Goal: Task Accomplishment & Management: Manage account settings

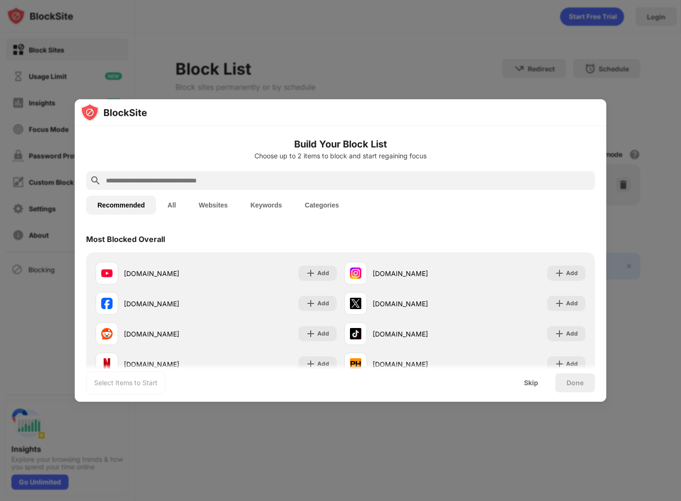
click at [120, 181] on input "text" at bounding box center [348, 180] width 486 height 11
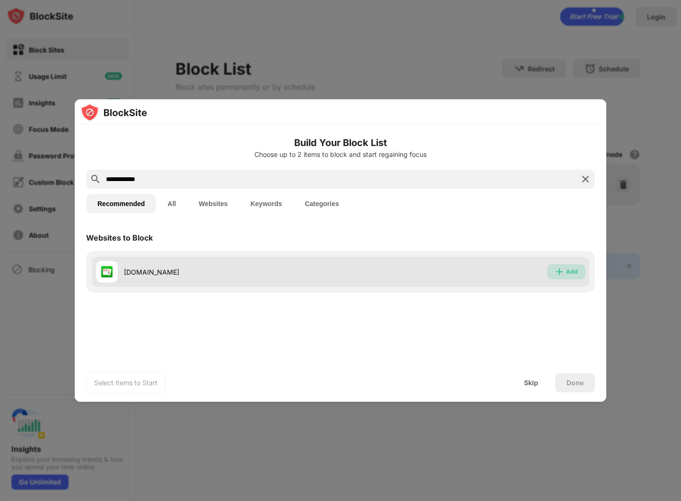
click at [561, 272] on img at bounding box center [559, 271] width 9 height 9
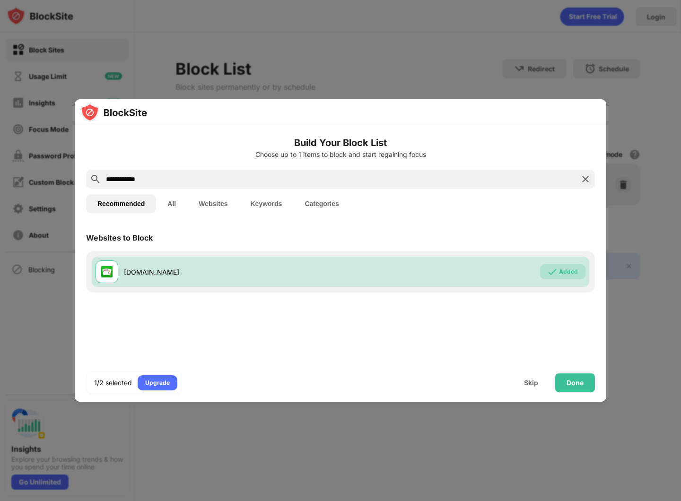
click at [283, 179] on input "**********" at bounding box center [340, 179] width 471 height 11
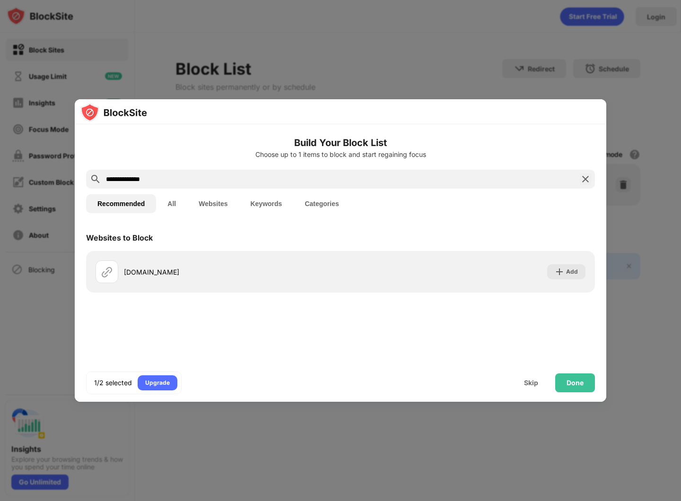
click at [108, 182] on input "**********" at bounding box center [340, 179] width 471 height 11
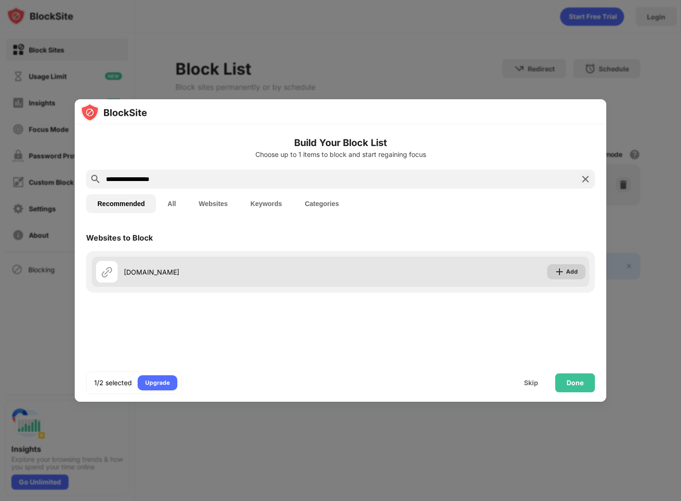
type input "**********"
click at [562, 268] on img at bounding box center [559, 271] width 9 height 9
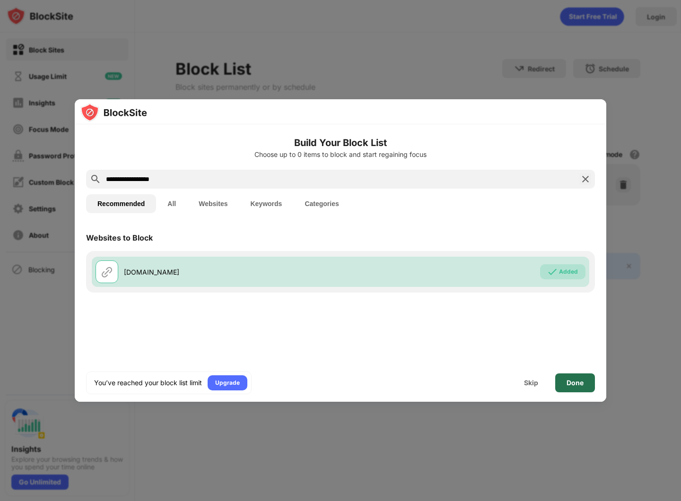
click at [570, 386] on div "Done" at bounding box center [575, 383] width 17 height 8
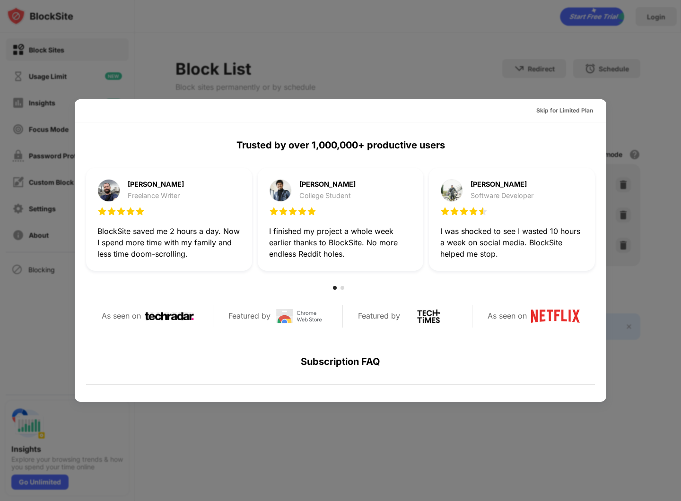
scroll to position [290, 0]
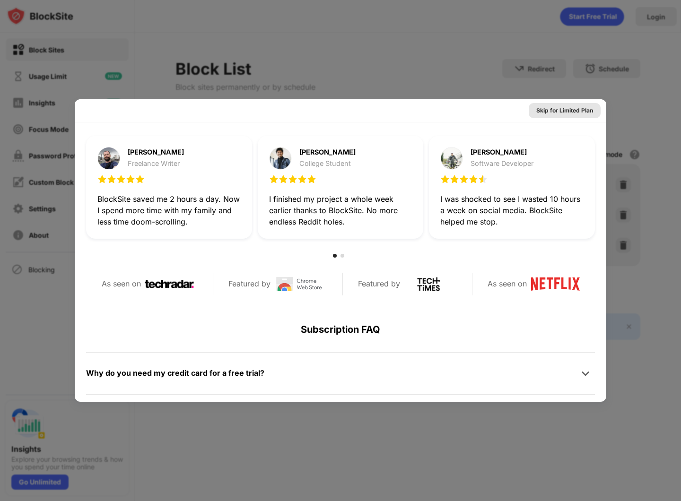
click at [563, 109] on div "Skip for Limited Plan" at bounding box center [564, 110] width 57 height 9
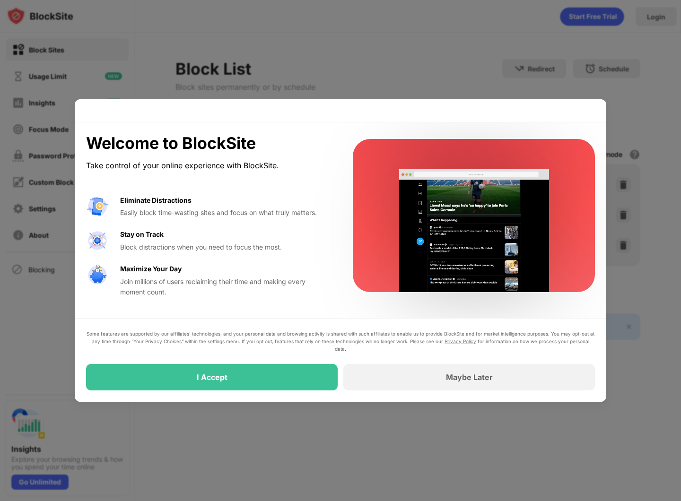
scroll to position [0, 0]
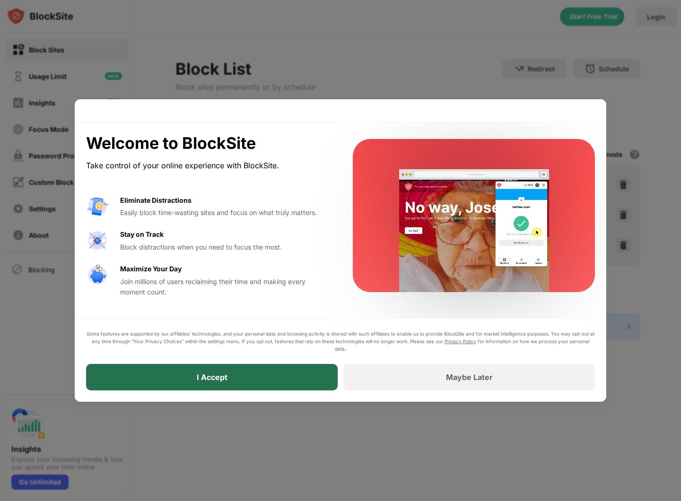
click at [206, 379] on div "I Accept" at bounding box center [212, 377] width 31 height 9
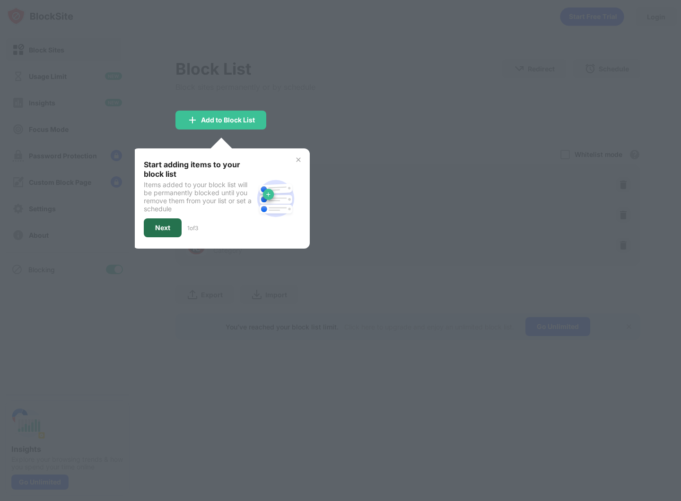
click at [162, 228] on div "Next" at bounding box center [162, 228] width 15 height 8
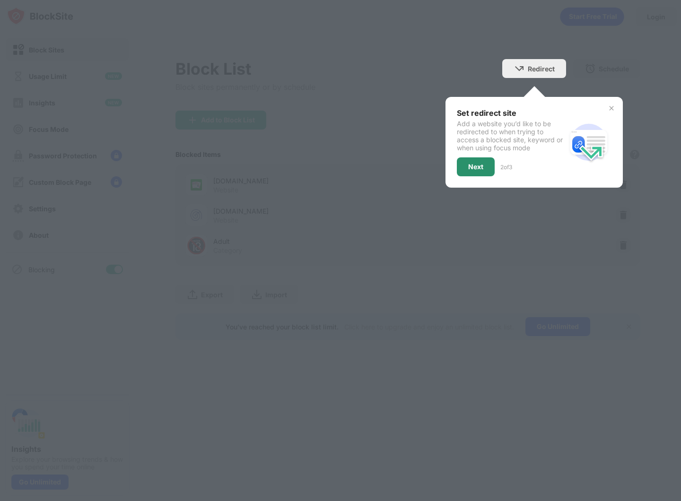
click at [481, 163] on div "Next" at bounding box center [475, 167] width 15 height 8
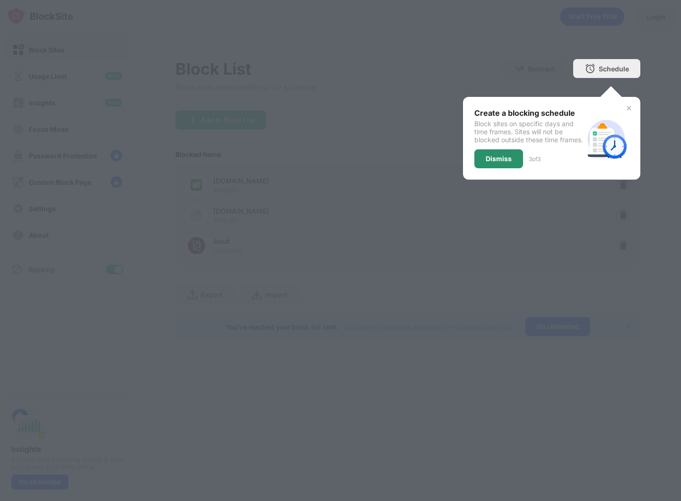
click at [503, 163] on div "Dismiss" at bounding box center [499, 159] width 26 height 8
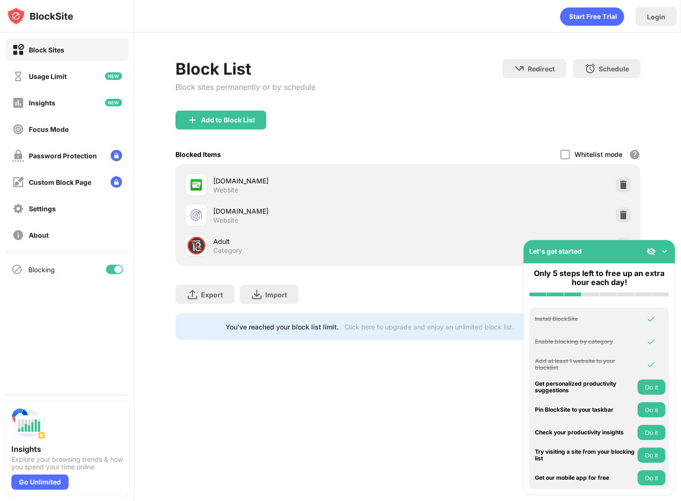
click at [651, 388] on button "Do it" at bounding box center [652, 387] width 28 height 15
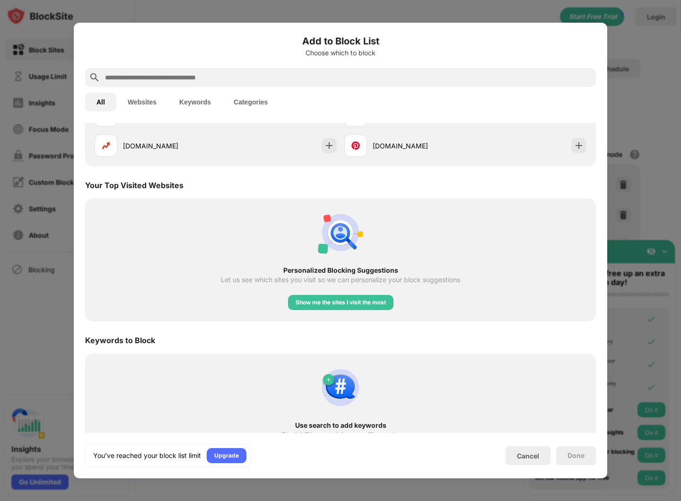
scroll to position [297, 0]
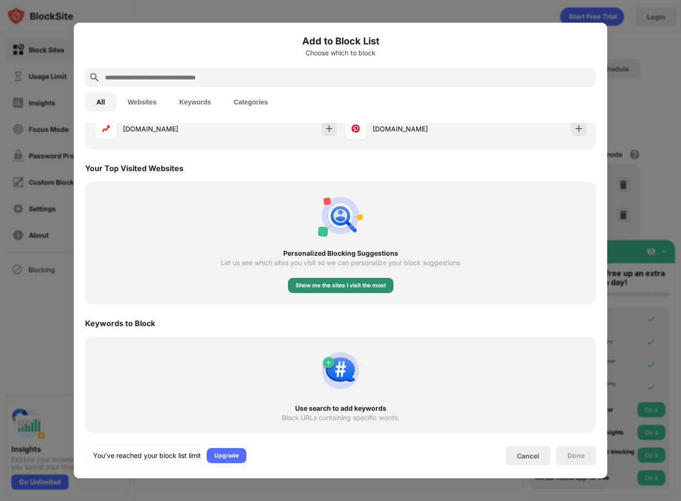
click at [335, 286] on div "Show me the sites I visit the most" at bounding box center [341, 285] width 90 height 9
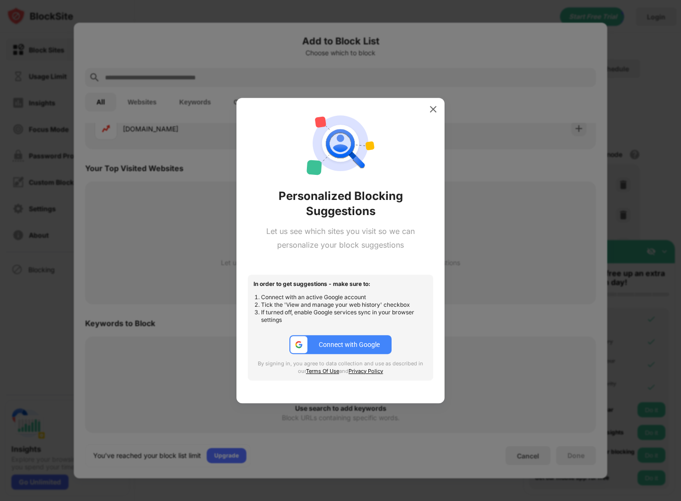
click at [328, 352] on button "Connect with Google" at bounding box center [341, 344] width 102 height 19
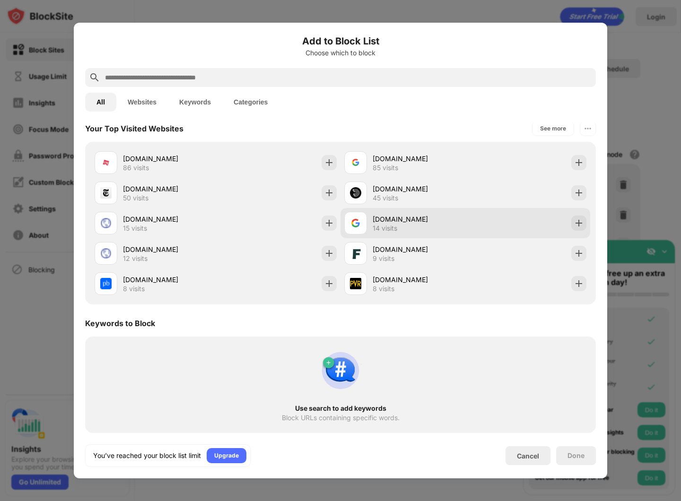
scroll to position [0, 0]
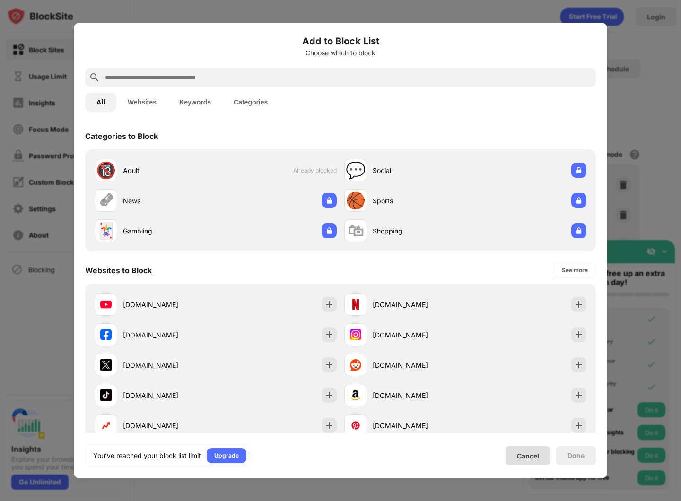
click at [522, 457] on div "Cancel" at bounding box center [528, 456] width 22 height 8
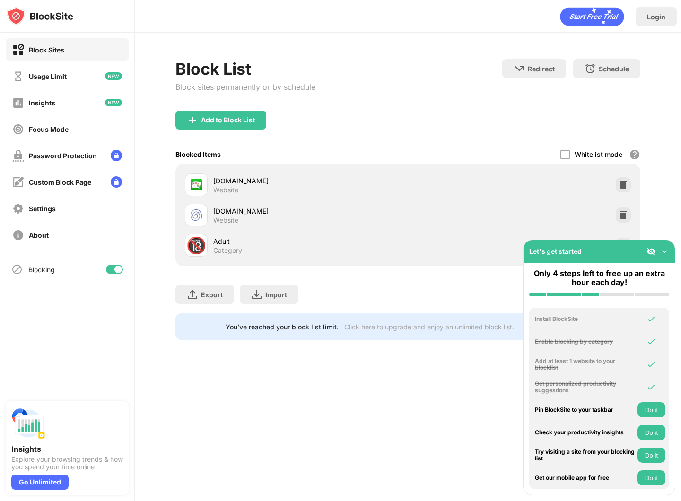
click at [645, 409] on button "Do it" at bounding box center [652, 410] width 28 height 15
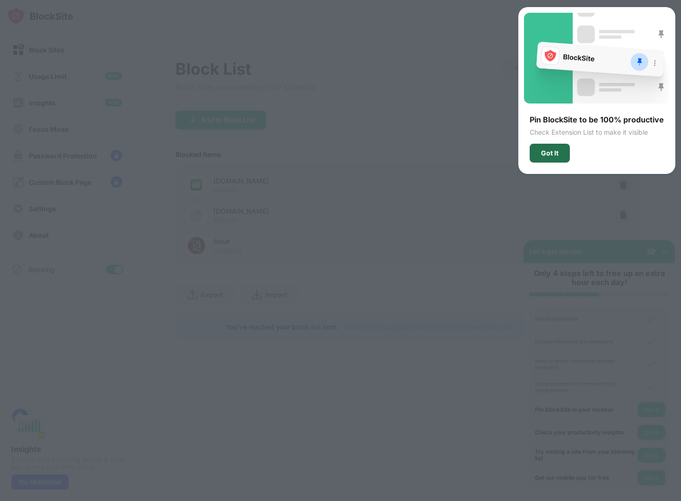
click at [566, 147] on div "Got It" at bounding box center [550, 153] width 40 height 19
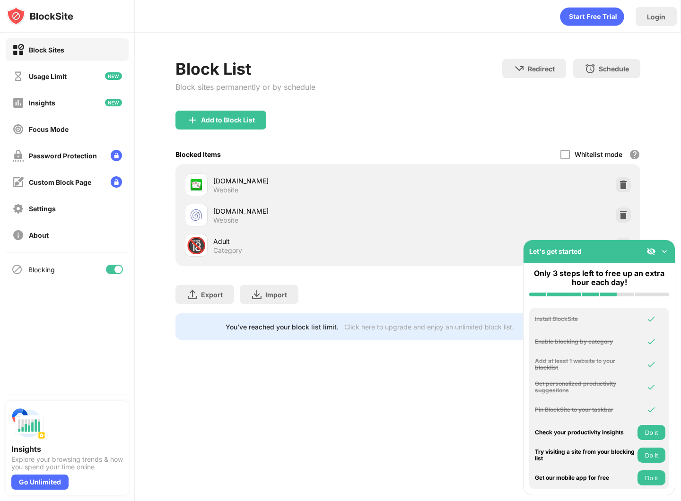
click at [647, 432] on button "Do it" at bounding box center [652, 432] width 28 height 15
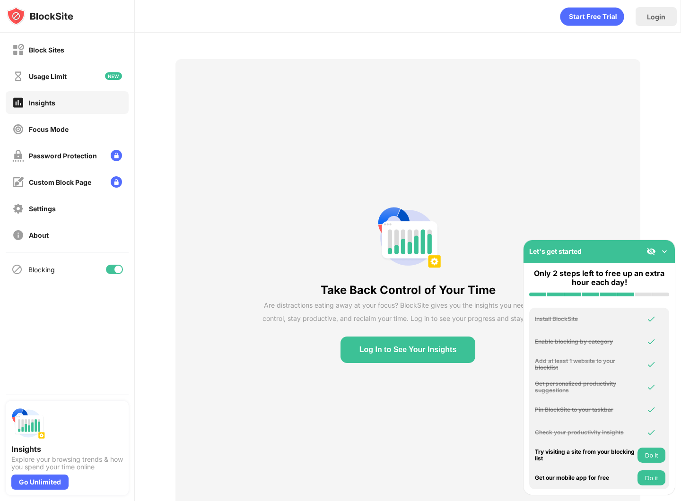
click at [439, 351] on button "Log In to See Your Insights" at bounding box center [408, 350] width 135 height 26
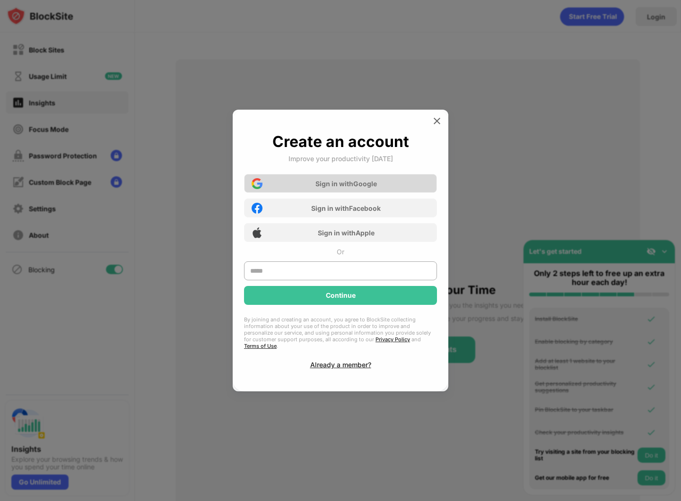
click at [347, 185] on div "Sign in with Google" at bounding box center [346, 184] width 61 height 8
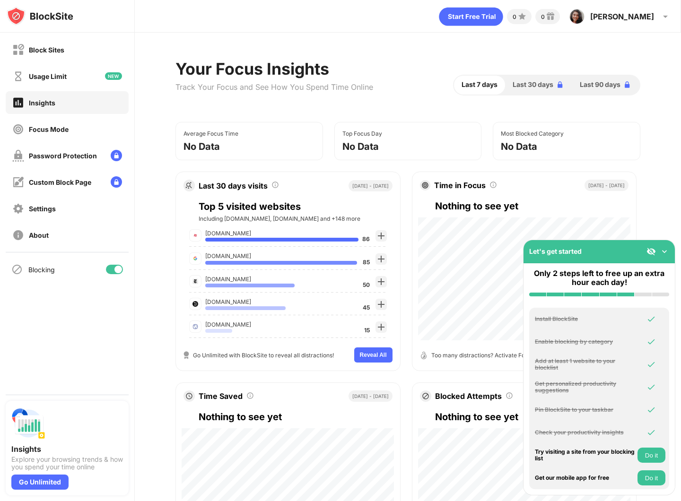
click at [651, 452] on button "Do it" at bounding box center [652, 455] width 28 height 15
click at [71, 124] on div "Focus Mode" at bounding box center [67, 129] width 123 height 23
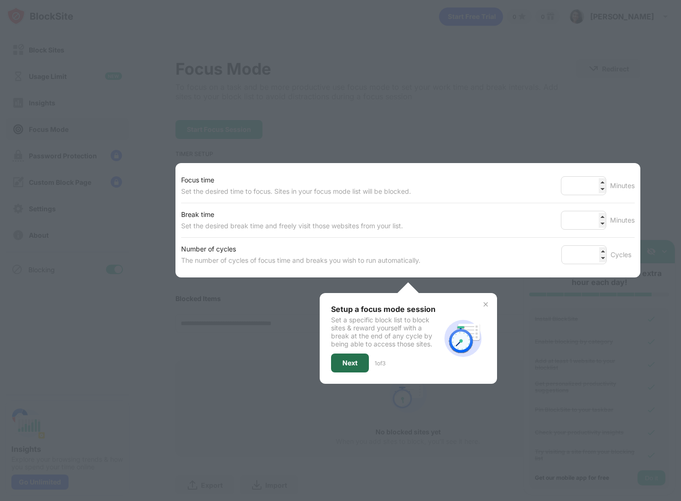
click at [356, 357] on div "Next" at bounding box center [350, 363] width 38 height 19
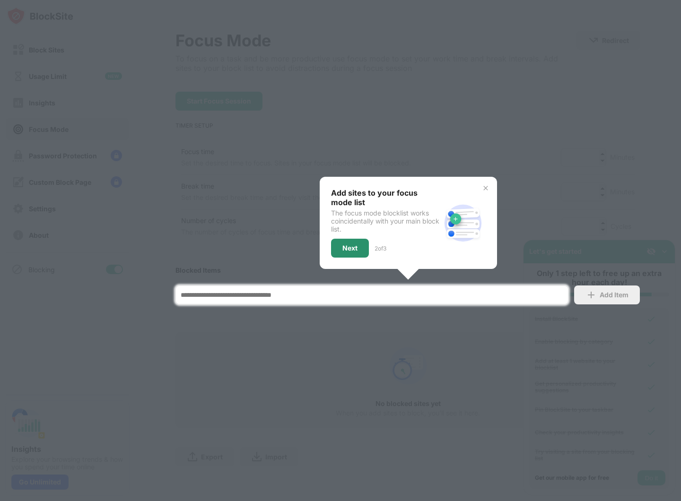
click at [343, 246] on div "Next" at bounding box center [349, 249] width 15 height 8
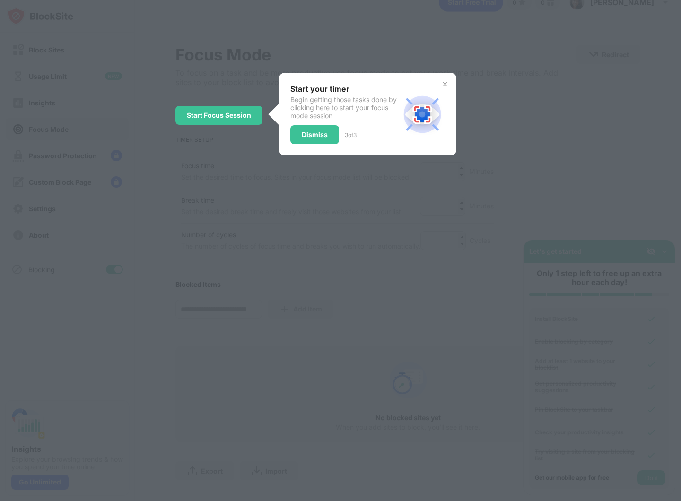
scroll to position [0, 0]
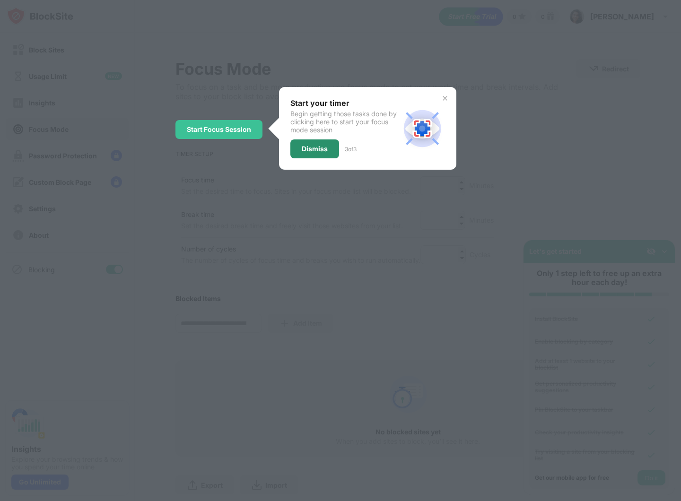
click at [321, 143] on div "Dismiss" at bounding box center [314, 149] width 49 height 19
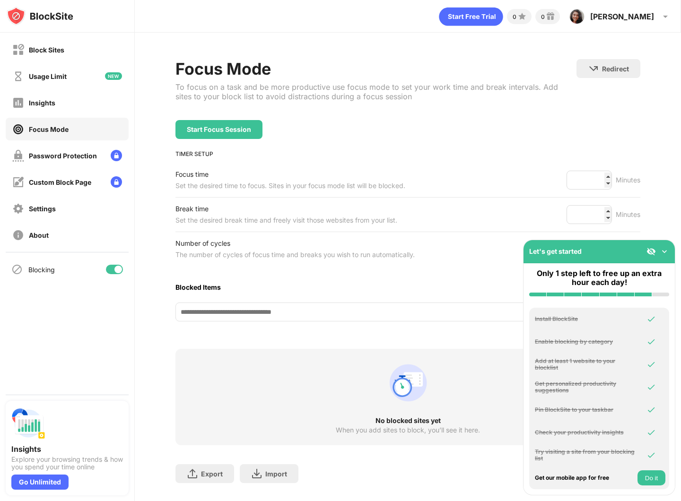
scroll to position [17, 0]
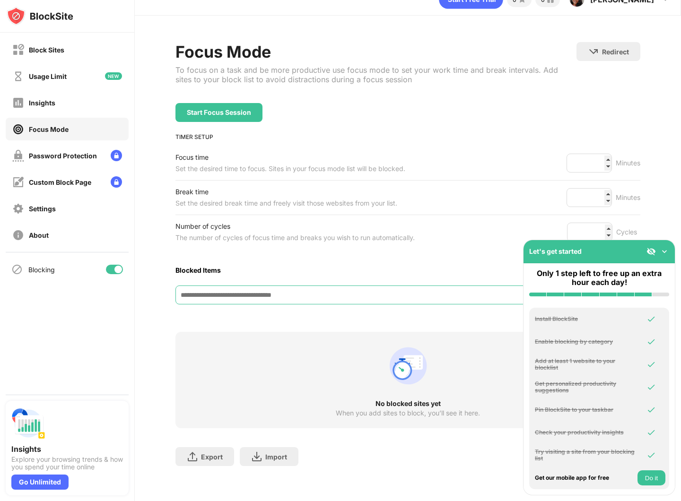
click at [356, 298] on input at bounding box center [371, 295] width 393 height 19
click at [667, 251] on img at bounding box center [664, 251] width 9 height 9
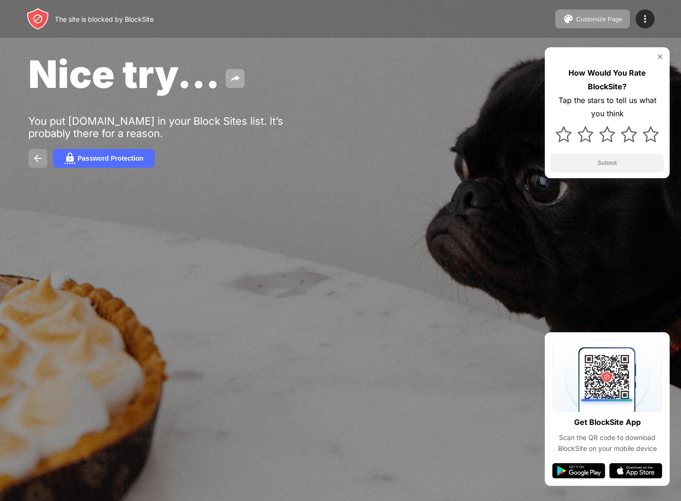
click at [39, 158] on img at bounding box center [37, 158] width 11 height 11
